Goal: Transaction & Acquisition: Purchase product/service

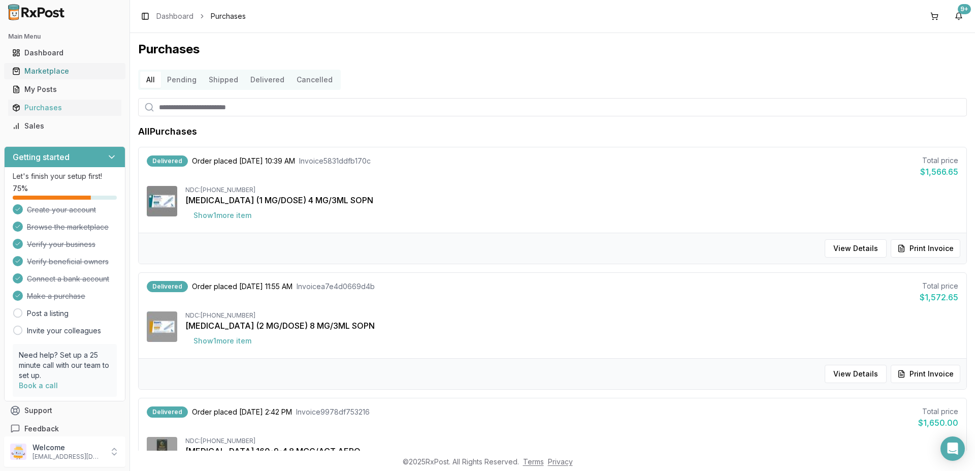
click at [52, 70] on div "Marketplace" at bounding box center [64, 71] width 105 height 10
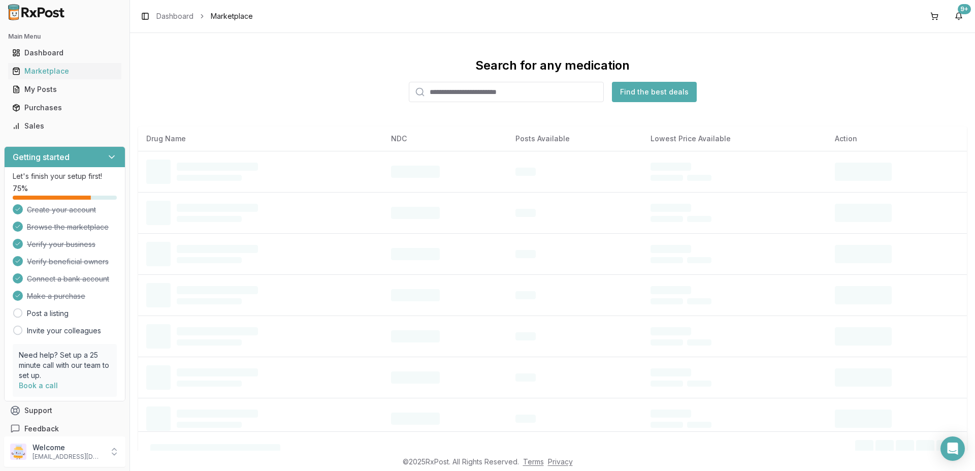
click at [469, 90] on input "search" at bounding box center [506, 92] width 195 height 20
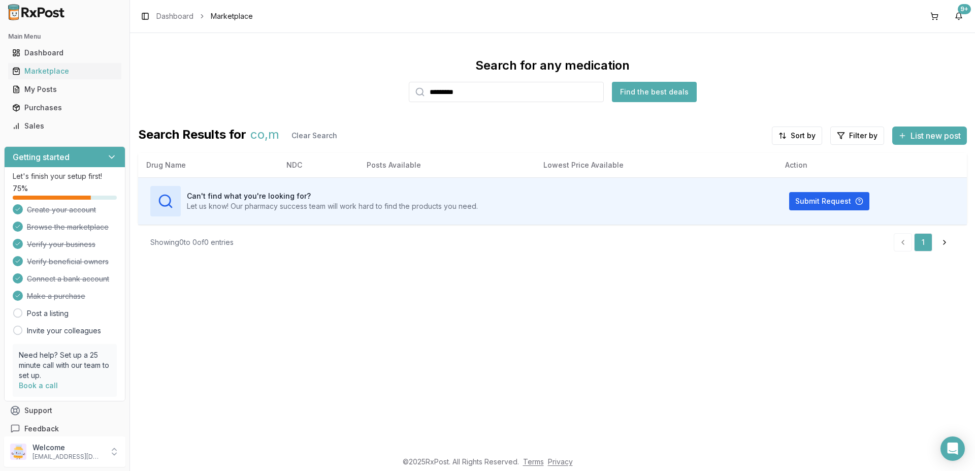
type input "*********"
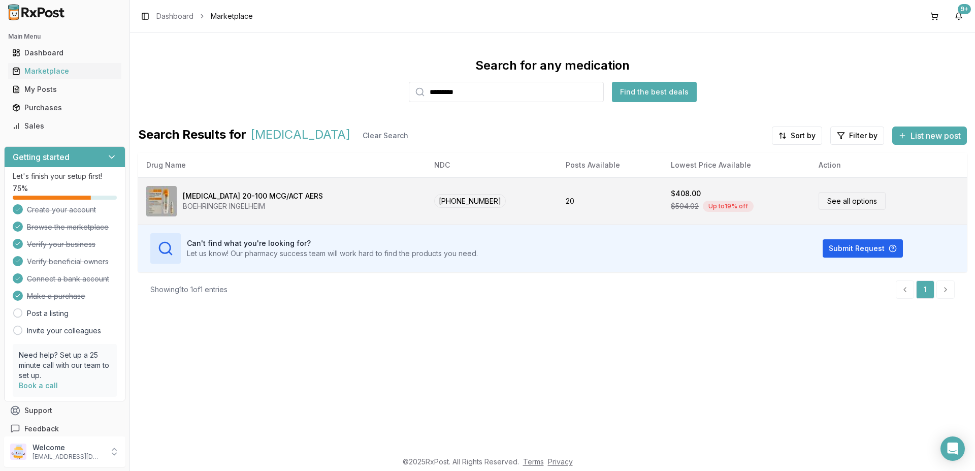
click at [306, 192] on div "[MEDICAL_DATA] 20-100 MCG/ACT AERS" at bounding box center [253, 196] width 140 height 10
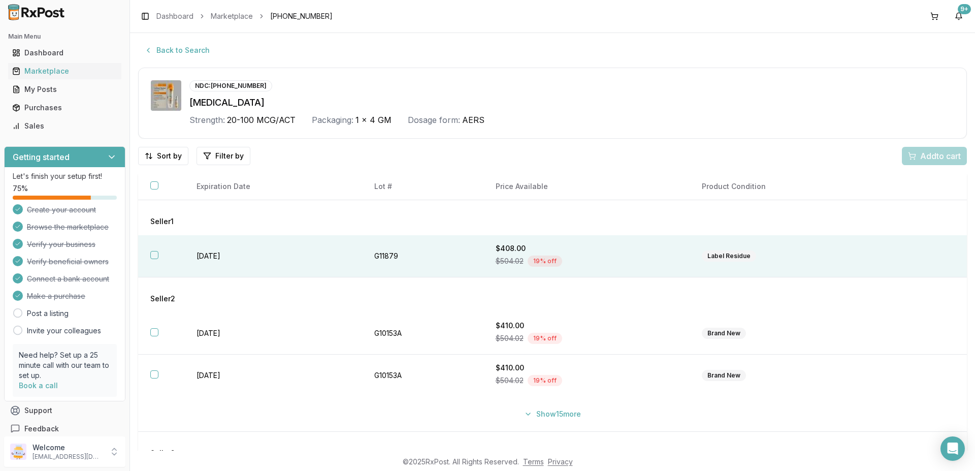
click at [155, 255] on button "button" at bounding box center [154, 255] width 8 height 8
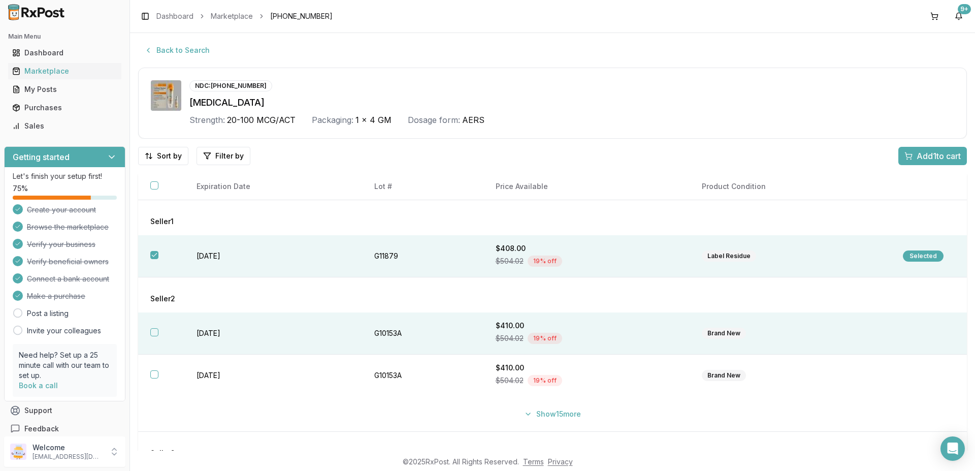
click at [156, 330] on button "button" at bounding box center [154, 332] width 8 height 8
click at [915, 158] on span "Add 2 to cart" at bounding box center [938, 156] width 46 height 12
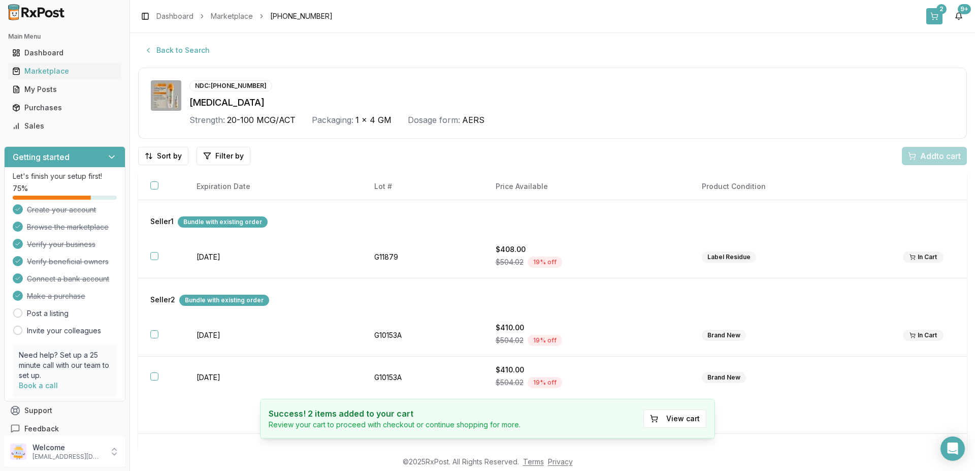
click at [935, 16] on button "2" at bounding box center [934, 16] width 16 height 16
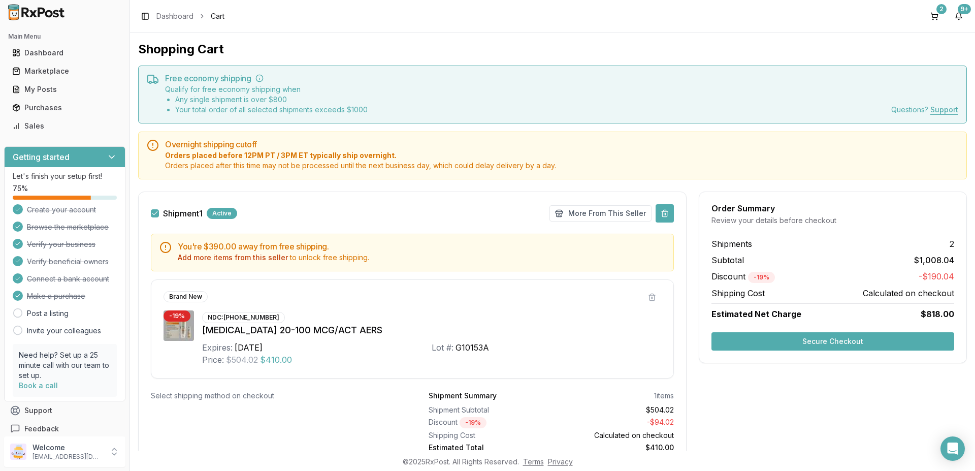
click at [662, 214] on button at bounding box center [664, 213] width 18 height 18
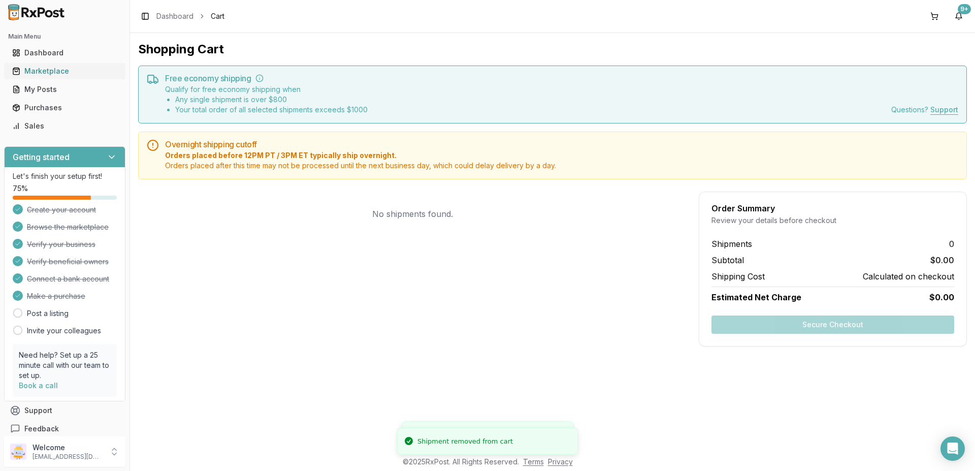
click at [50, 68] on div "Marketplace" at bounding box center [64, 71] width 105 height 10
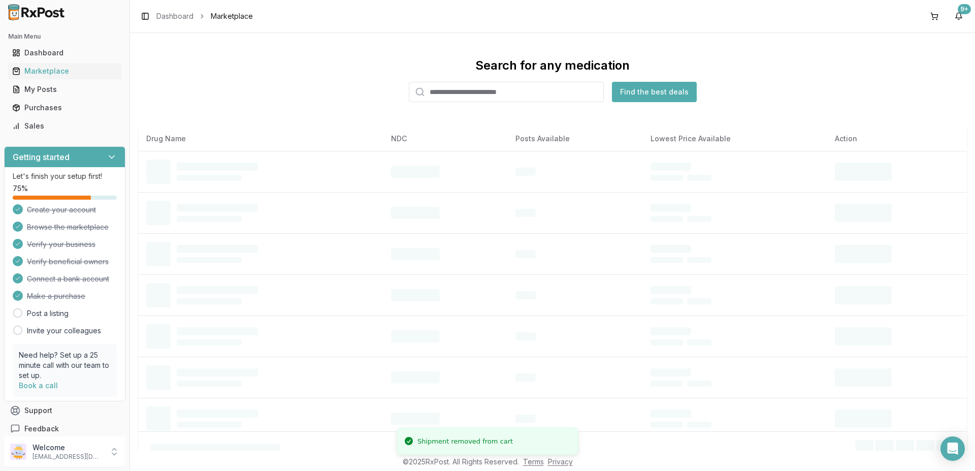
click at [455, 94] on input "search" at bounding box center [506, 92] width 195 height 20
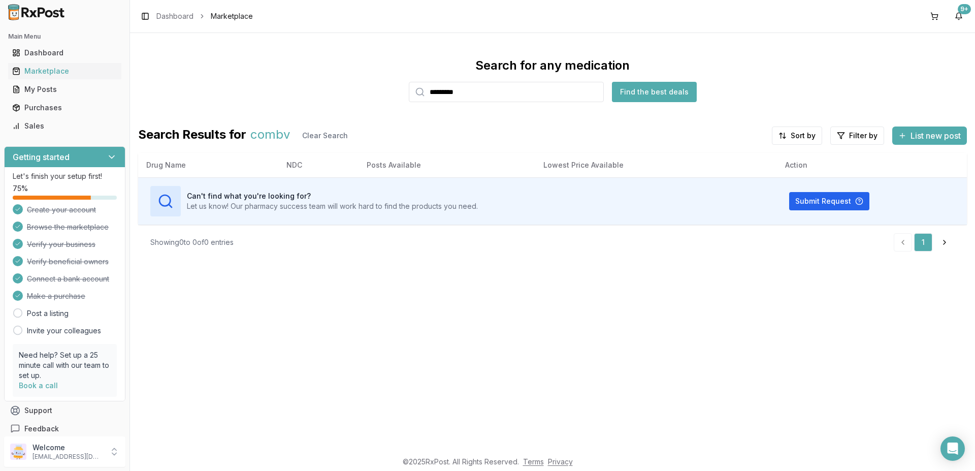
type input "*********"
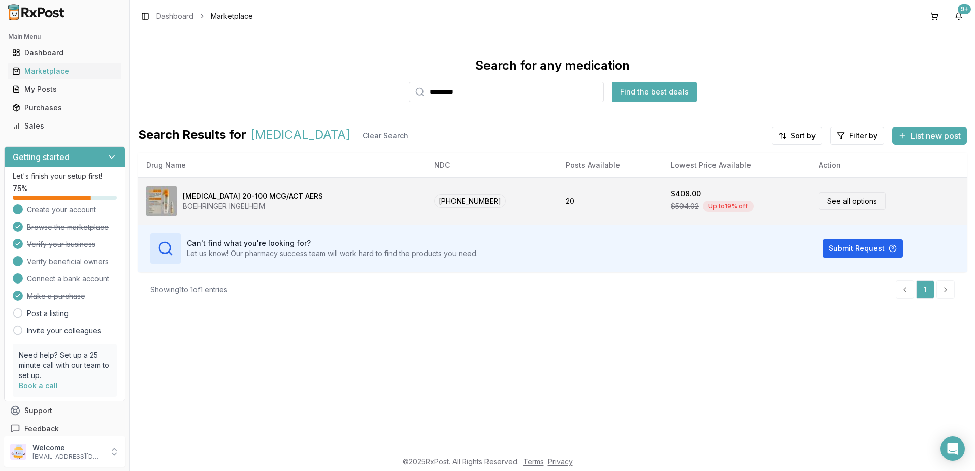
click at [418, 201] on div "[MEDICAL_DATA] 20-100 MCG/ACT AERS BOEHRINGER INGELHEIM" at bounding box center [282, 201] width 272 height 30
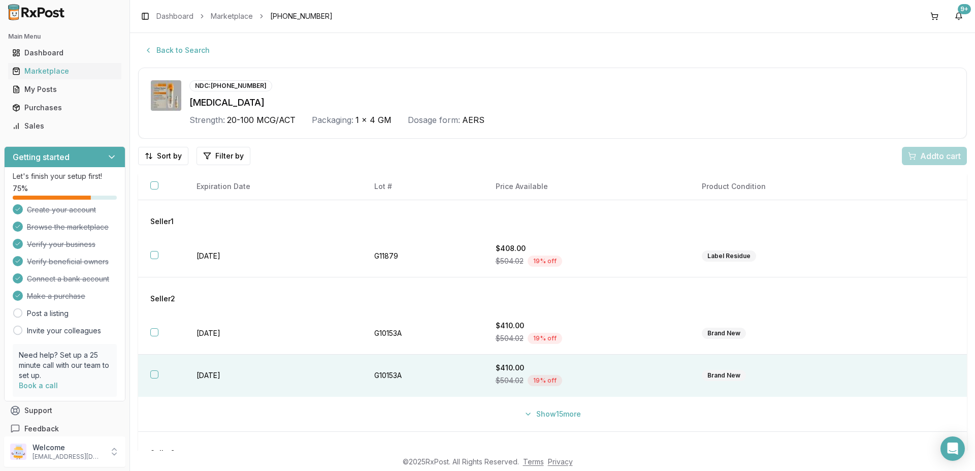
scroll to position [71, 0]
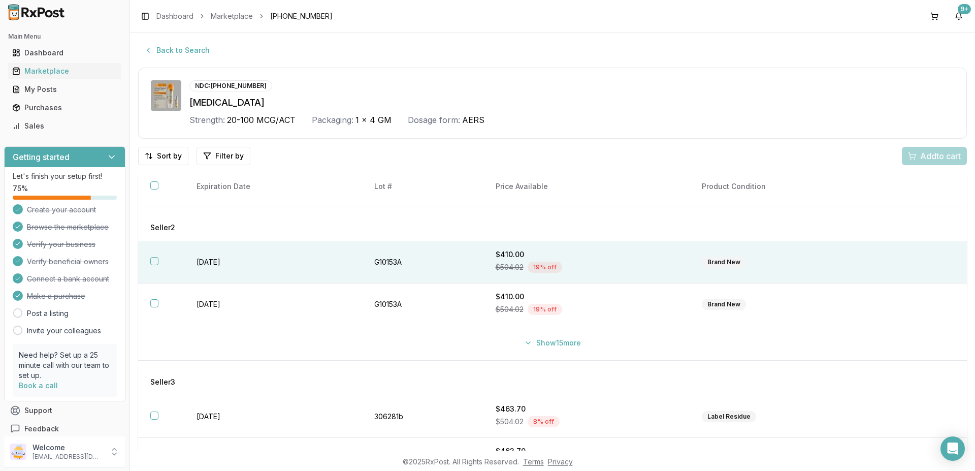
click at [153, 262] on button "button" at bounding box center [154, 261] width 8 height 8
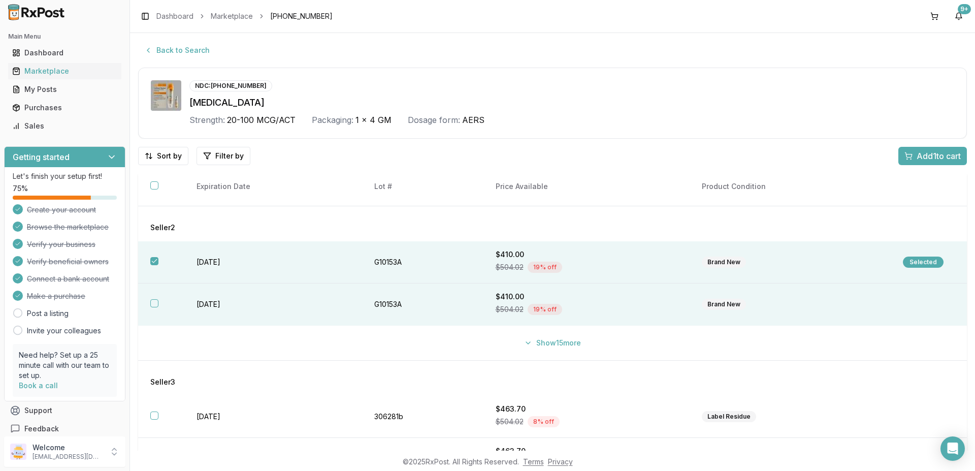
click at [154, 303] on button "button" at bounding box center [154, 303] width 8 height 8
click at [915, 154] on span "Add 2 to cart" at bounding box center [938, 156] width 46 height 12
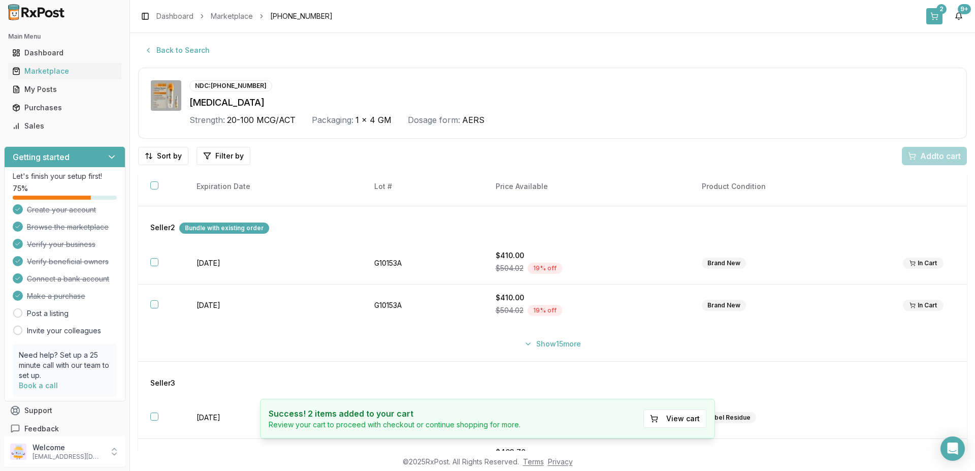
click at [937, 19] on button "2" at bounding box center [934, 16] width 16 height 16
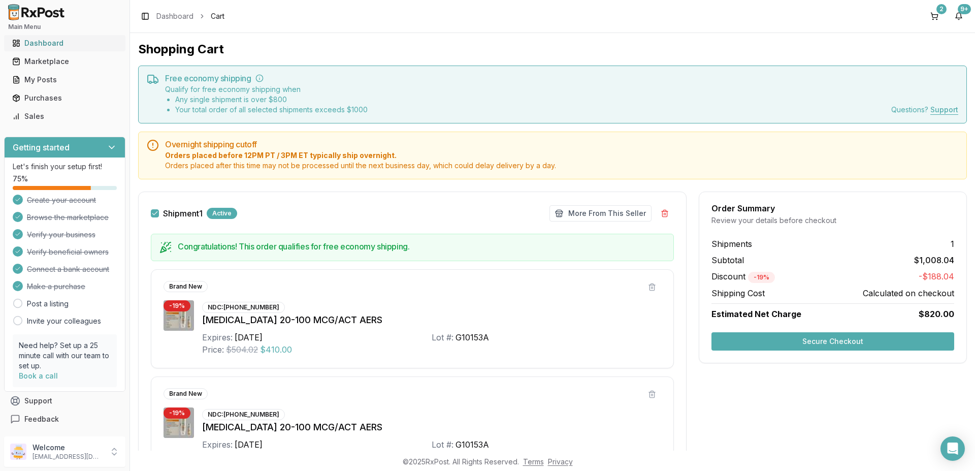
click at [36, 38] on div "Dashboard" at bounding box center [64, 43] width 105 height 10
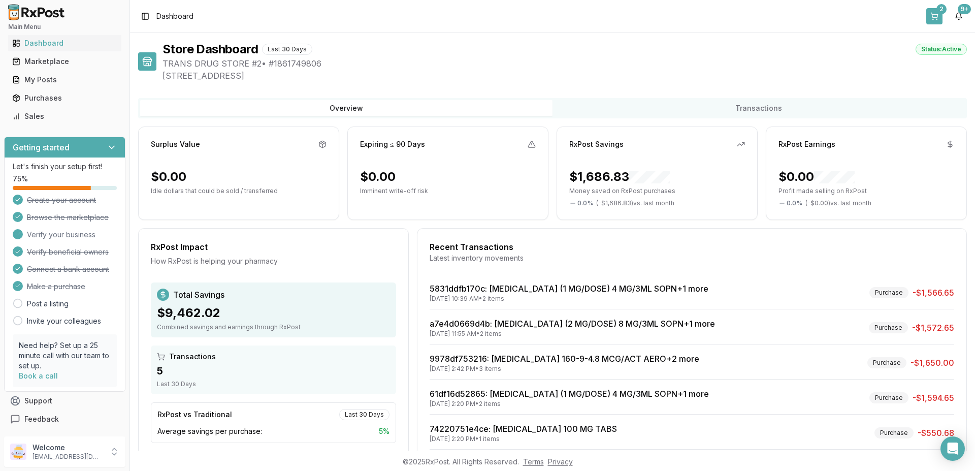
click at [936, 17] on button "2" at bounding box center [934, 16] width 16 height 16
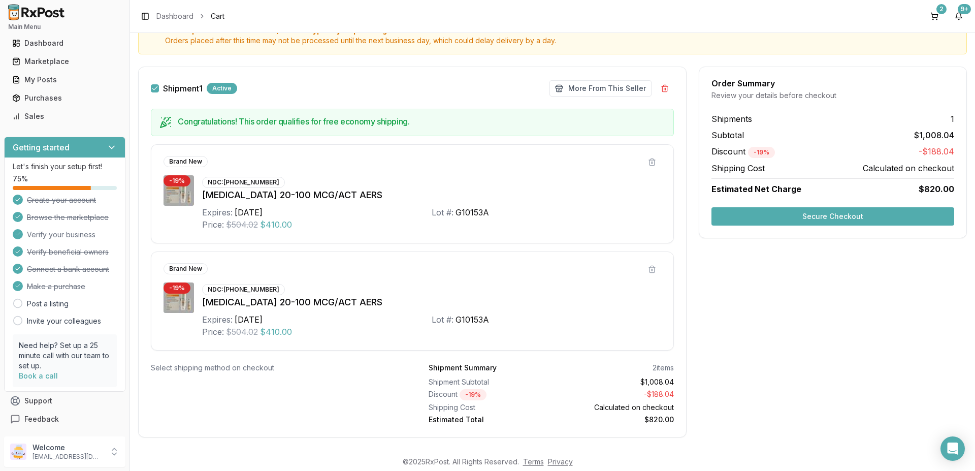
scroll to position [140, 0]
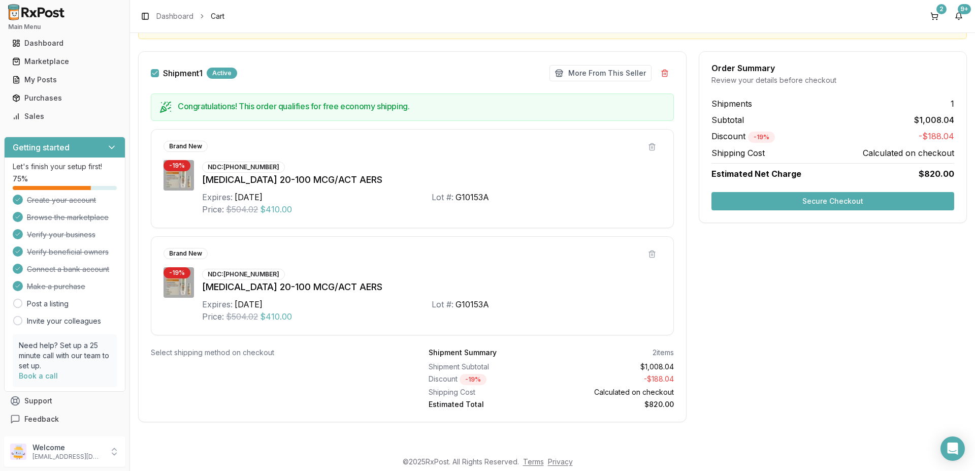
click at [789, 199] on button "Secure Checkout" at bounding box center [832, 201] width 243 height 18
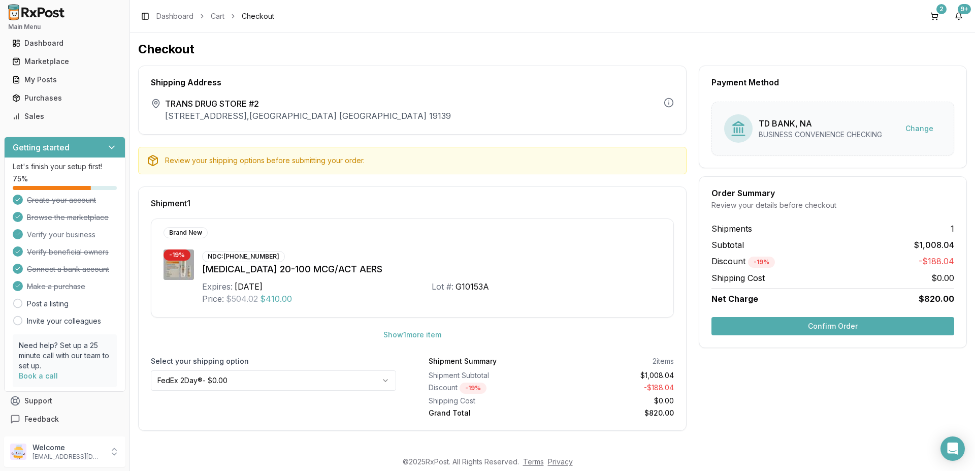
click at [791, 319] on button "Confirm Order" at bounding box center [832, 326] width 243 height 18
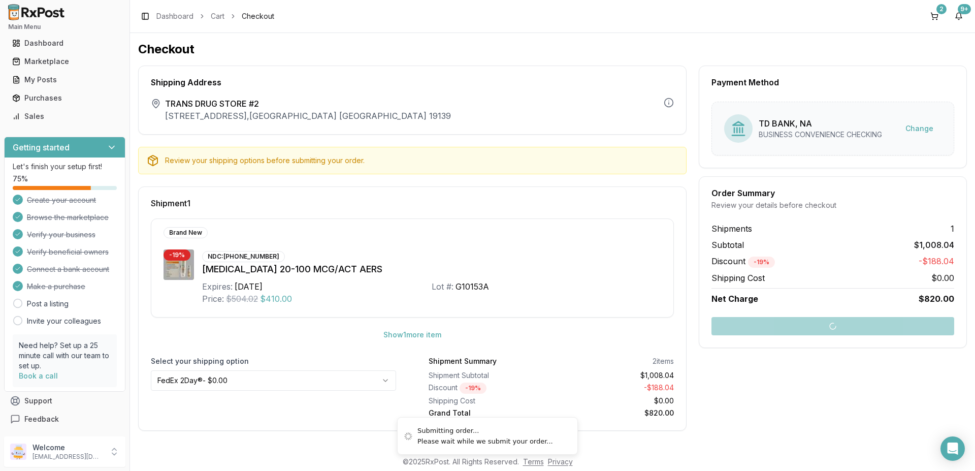
scroll to position [20, 0]
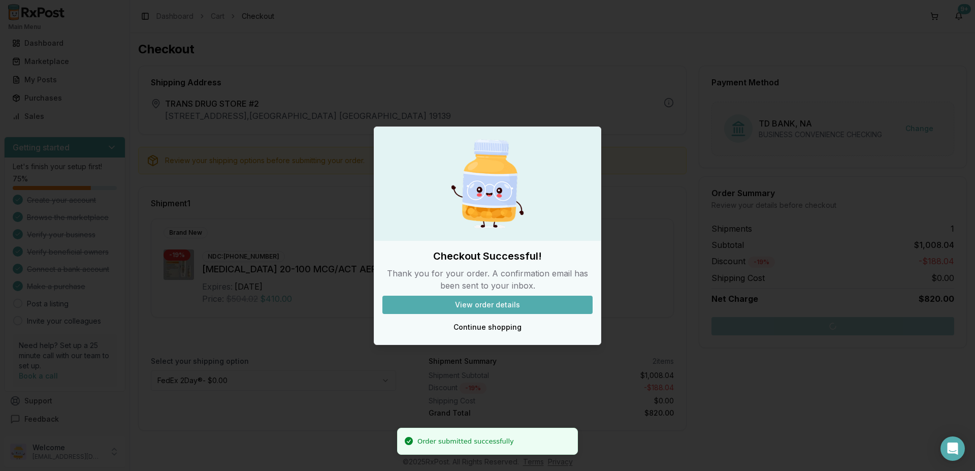
click at [496, 305] on button "View order details" at bounding box center [487, 304] width 210 height 18
